Goal: Browse casually: Explore the website without a specific task or goal

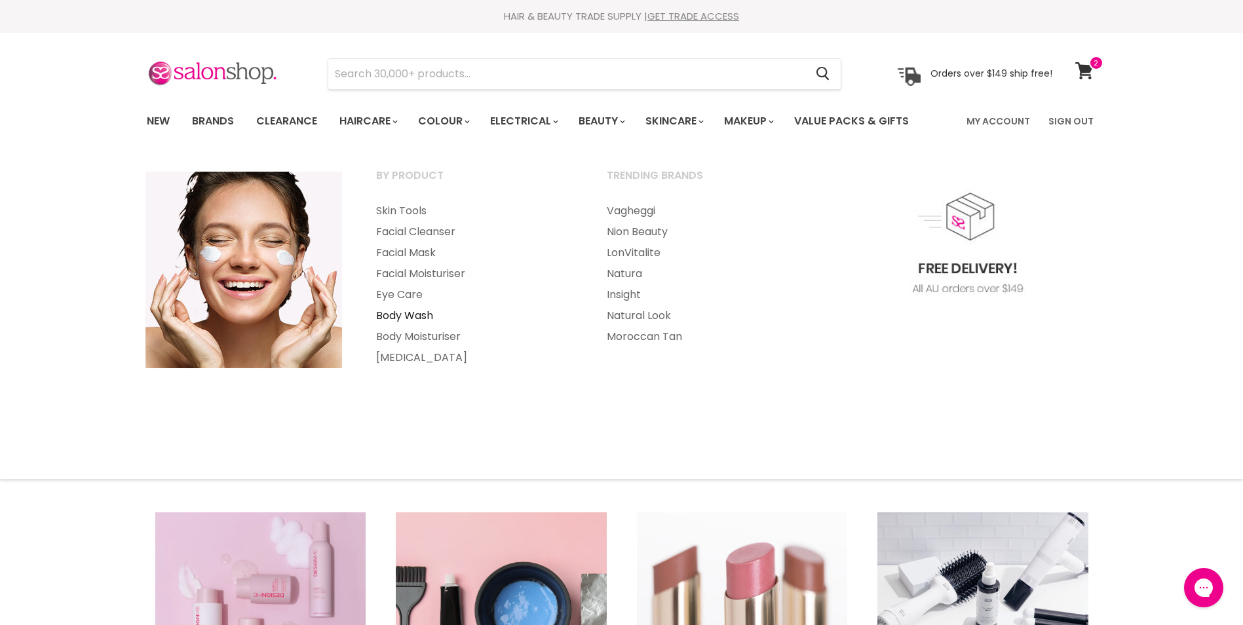
click at [390, 314] on link "Body Wash" at bounding box center [474, 315] width 228 height 21
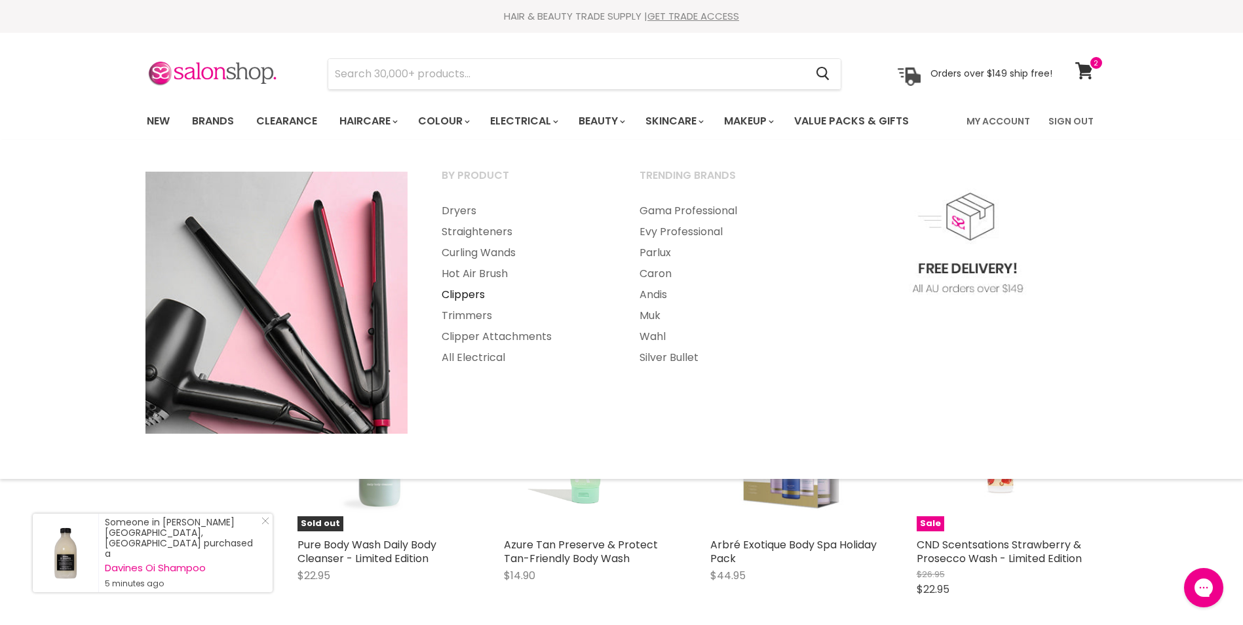
click at [466, 296] on link "Clippers" at bounding box center [522, 294] width 195 height 21
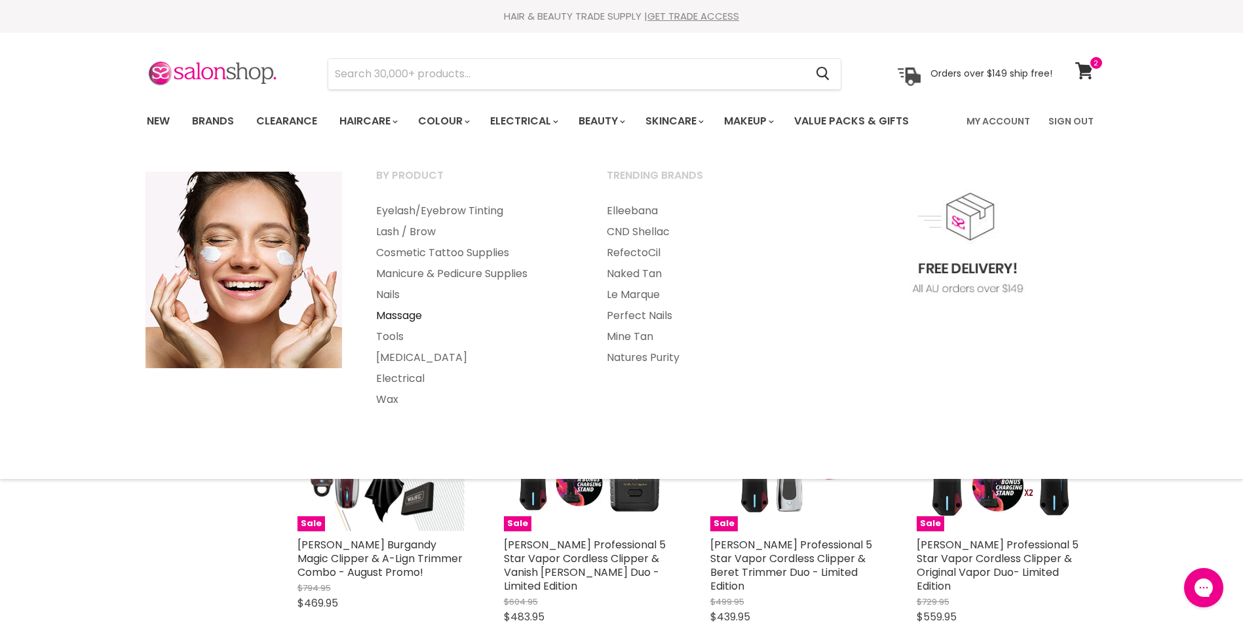
click at [402, 315] on link "Massage" at bounding box center [474, 315] width 228 height 21
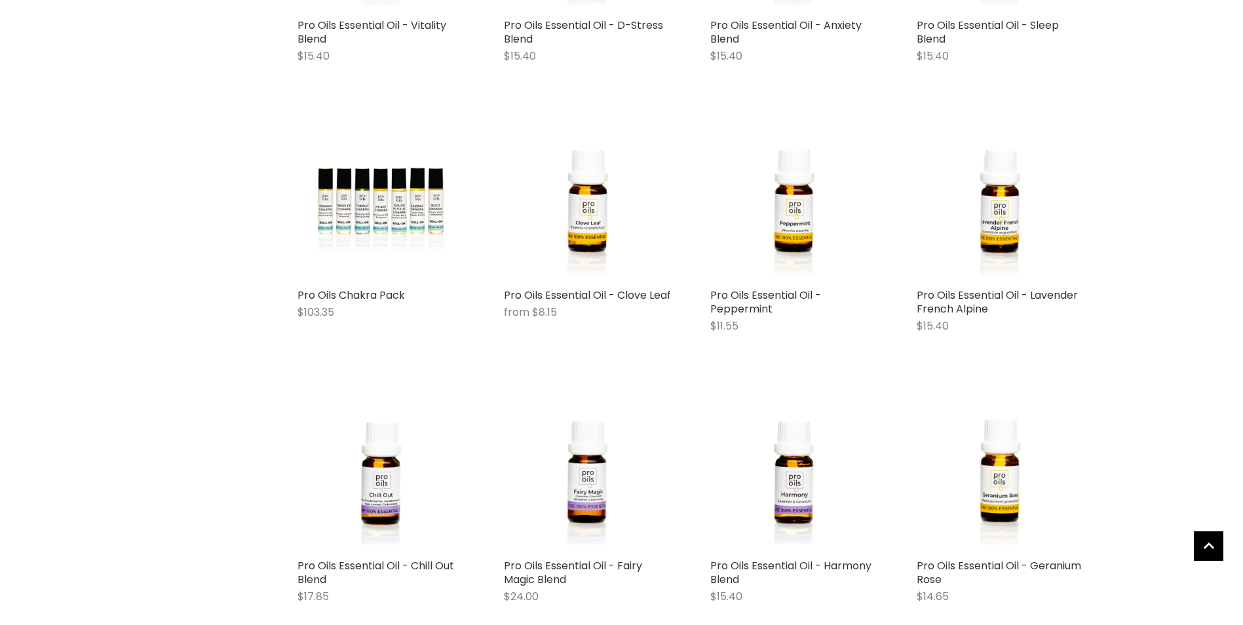
scroll to position [790, 0]
